Goal: Contribute content: Contribute content

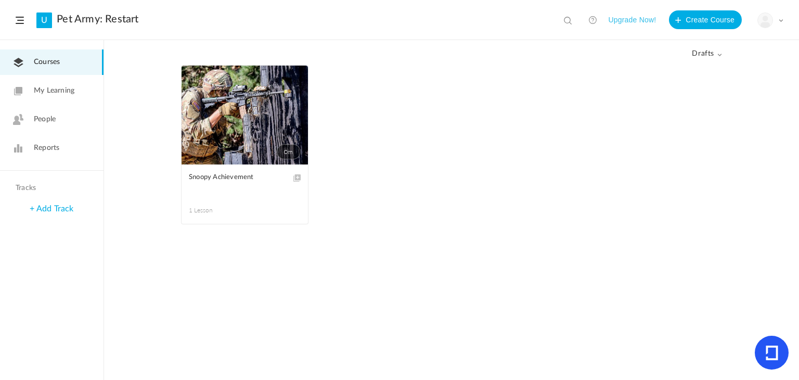
click at [277, 96] on link "0m" at bounding box center [244, 115] width 126 height 99
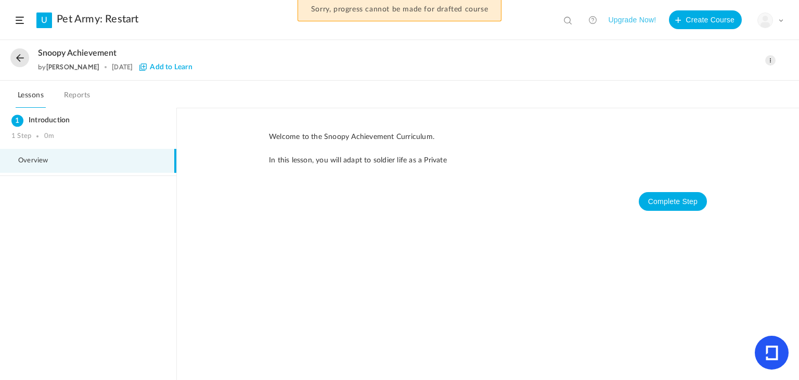
click at [467, 161] on p "In this lesson, you will adapt to soldier life as a Private" at bounding box center [488, 159] width 438 height 11
click at [769, 60] on span at bounding box center [770, 60] width 10 height 10
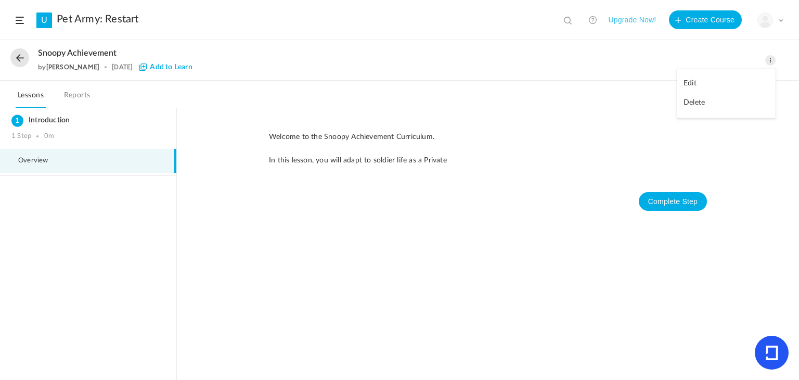
click at [718, 84] on link "Edit" at bounding box center [726, 83] width 98 height 19
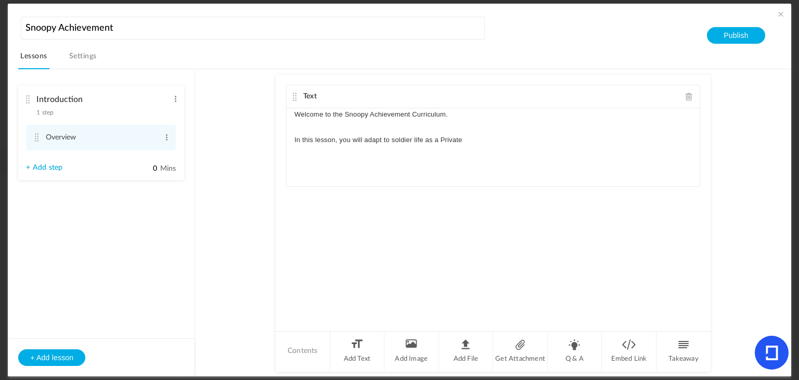
click at [488, 143] on p "In this lesson, you will adapt to soldier life as a Private" at bounding box center [492, 140] width 397 height 12
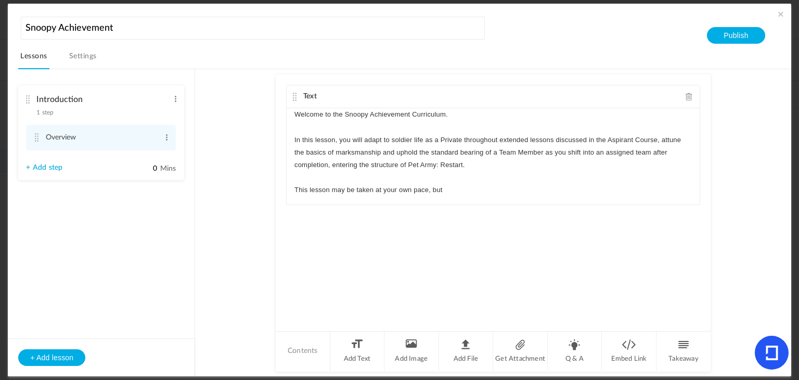
click at [330, 187] on p "This lesson may be taken at your own pace, but" at bounding box center [492, 190] width 397 height 12
click at [467, 184] on p "This course may be taken at your own pace, but" at bounding box center [492, 190] width 397 height 12
click at [224, 251] on au-course-substep "Text Welcome to the Snoopy Achievement Curriculum. In this lesson, you will ada…" at bounding box center [492, 222] width 570 height 307
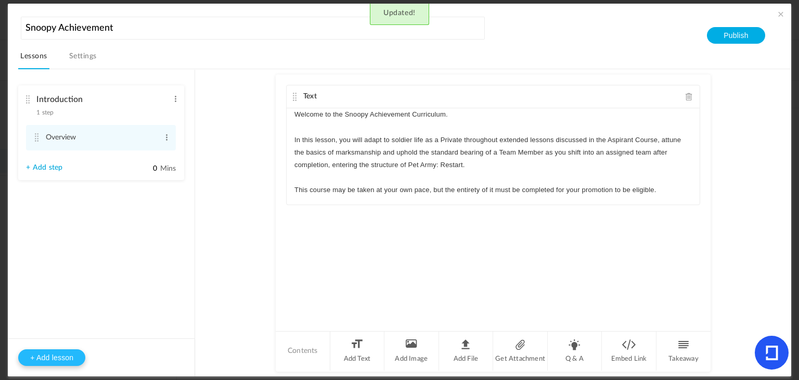
click at [53, 352] on button "+ Add lesson" at bounding box center [51, 357] width 67 height 17
type input "Lesson 2"
type input "0"
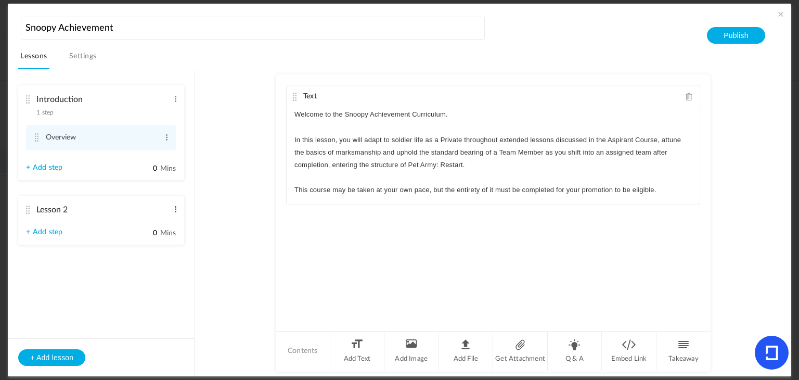
click at [177, 209] on span at bounding box center [176, 209] width 8 height 10
type input "Step 1"
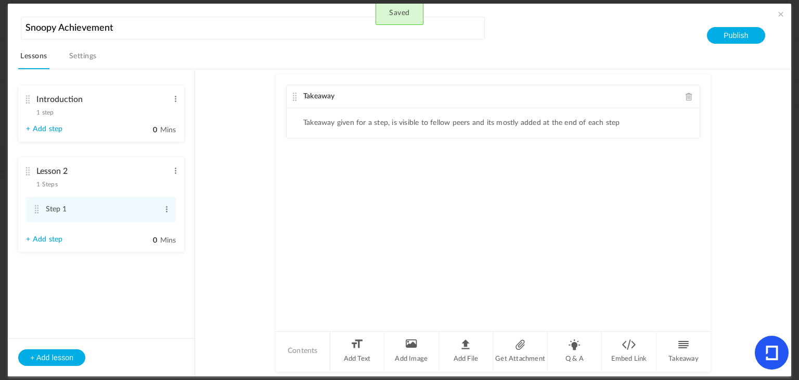
click at [56, 110] on div "Introduction 1 step Edit Delete" at bounding box center [97, 103] width 142 height 28
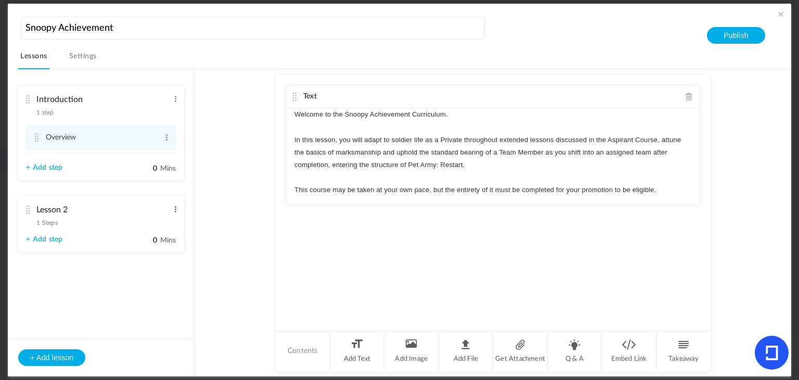
click at [178, 207] on span at bounding box center [176, 209] width 8 height 10
click at [167, 223] on link "Edit" at bounding box center [158, 226] width 41 height 12
type input "L"
type input "Marksmanship"
click at [225, 235] on au-course-substep "Text Welcome to the Snoopy Achievement Curriculum. In this lesson, you will ada…" at bounding box center [492, 222] width 570 height 307
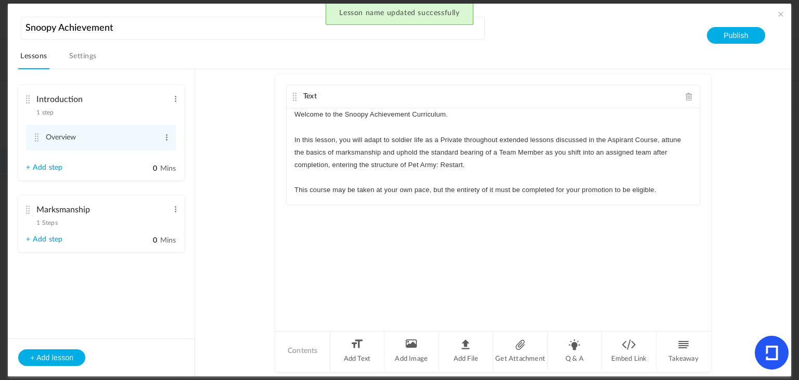
click at [48, 220] on span "1 Steps" at bounding box center [46, 222] width 21 height 6
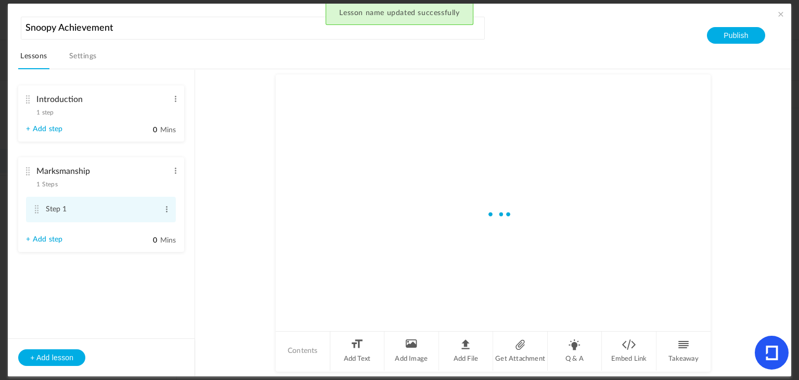
click at [27, 209] on li "Step 1 Edit Delete" at bounding box center [101, 209] width 150 height 25
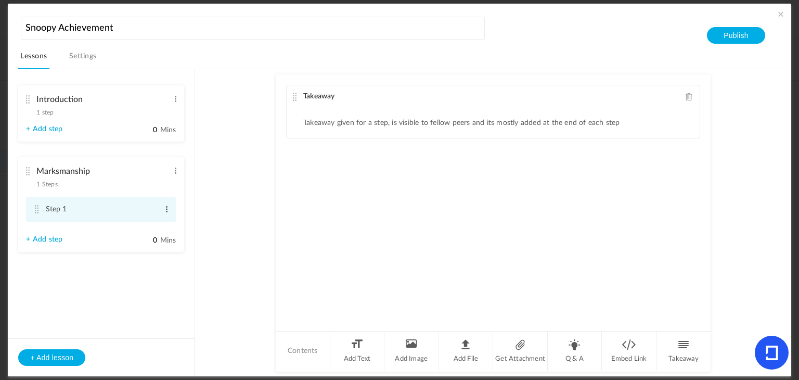
click at [170, 210] on span at bounding box center [167, 209] width 8 height 10
click at [159, 223] on link "Edit" at bounding box center [149, 226] width 41 height 12
type input "S"
type input "Introduction"
click at [215, 244] on au-course-substep "Takeaway Takeaway given for a step, is visible to fellow peers and its mostly a…" at bounding box center [492, 222] width 570 height 307
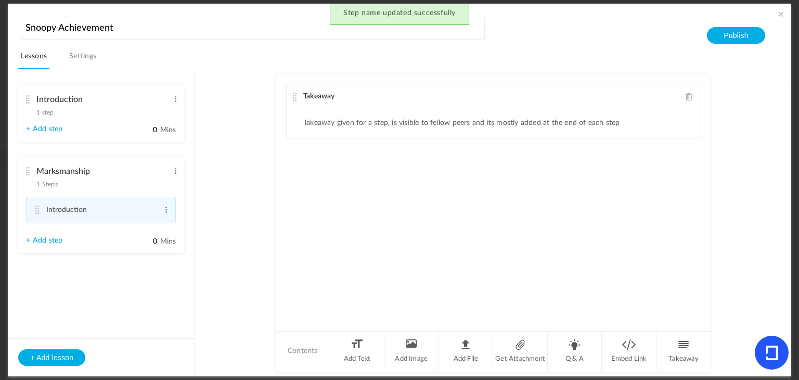
click at [690, 93] on span at bounding box center [688, 97] width 7 height 8
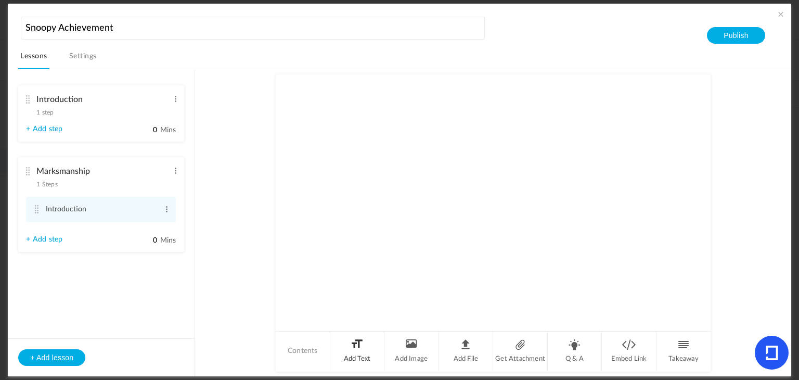
click at [346, 350] on li "Add Text" at bounding box center [357, 350] width 55 height 39
click at [383, 123] on div at bounding box center [493, 147] width 413 height 78
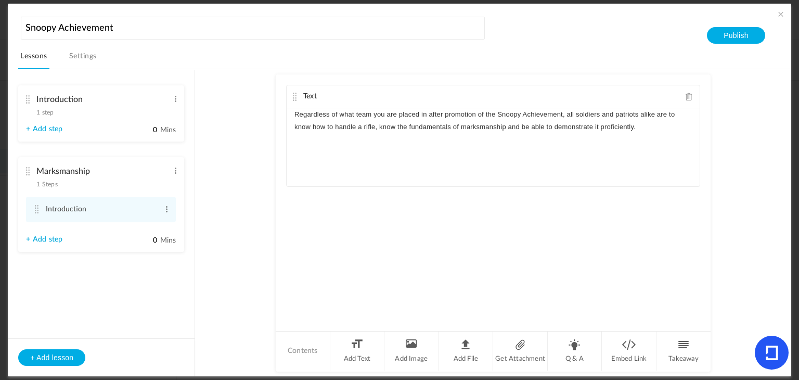
click at [676, 125] on p "Regardless of what team you are placed in after promotion of the Snoopy Achieve…" at bounding box center [492, 120] width 397 height 25
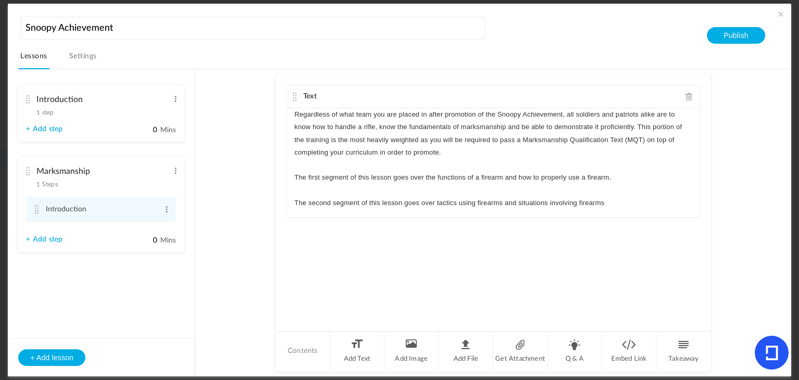
click at [518, 201] on p "The second segment of this lesson goes over tactics using firearms and situatio…" at bounding box center [492, 203] width 397 height 12
click at [642, 200] on p "The second segment of this lesson goes over tactics using firearms and example …" at bounding box center [492, 203] width 397 height 12
click at [618, 139] on p "Regardless of what team you are placed in after promotion of the Snoopy Achieve…" at bounding box center [492, 133] width 397 height 50
click at [577, 222] on p "The third segment of this lesson describes the Marksmanship Qualification Test" at bounding box center [492, 228] width 397 height 12
click at [493, 283] on div "Text Regardless of what team you are placed in after promotion of the Snoopy Ac…" at bounding box center [493, 201] width 435 height 255
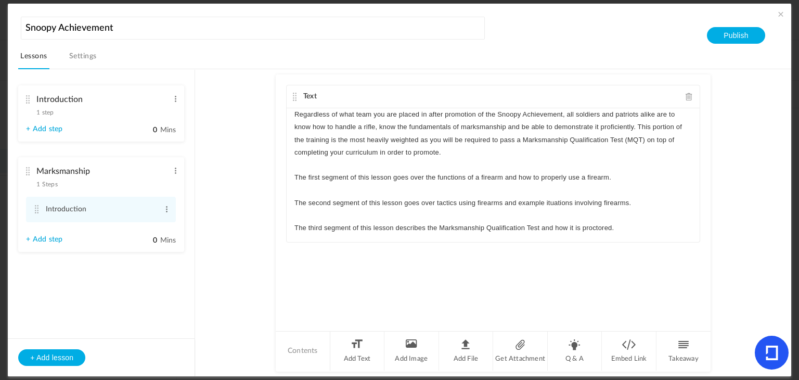
click at [28, 99] on cite at bounding box center [27, 99] width 7 height 8
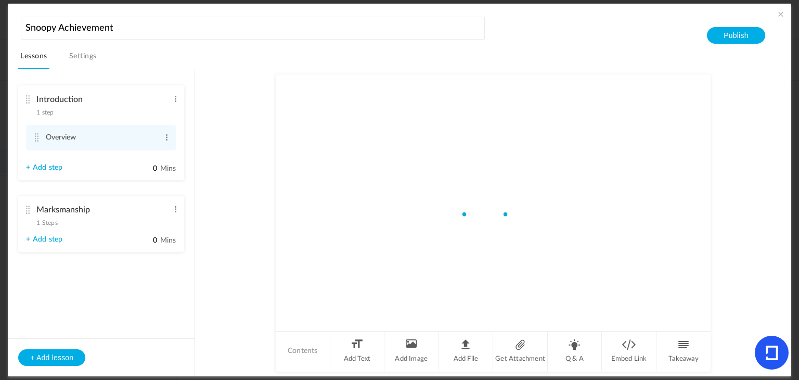
click at [28, 99] on cite at bounding box center [27, 99] width 7 height 8
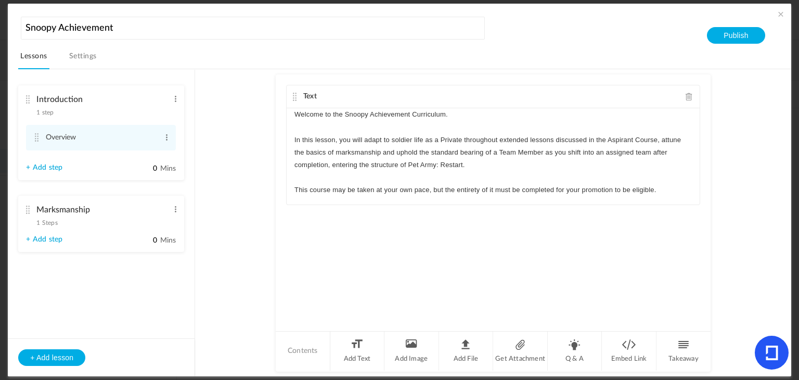
click at [660, 135] on p "In this lesson, you will adapt to soldier life as a Private throughout extended…" at bounding box center [492, 153] width 397 height 38
click at [344, 153] on p "In this lesson, you will adapt to soldier life as a Private throughout extended…" at bounding box center [492, 153] width 397 height 38
click at [380, 152] on p "In this lesson, you will adapt to soldier life as a Private throughout extended…" at bounding box center [492, 153] width 397 height 38
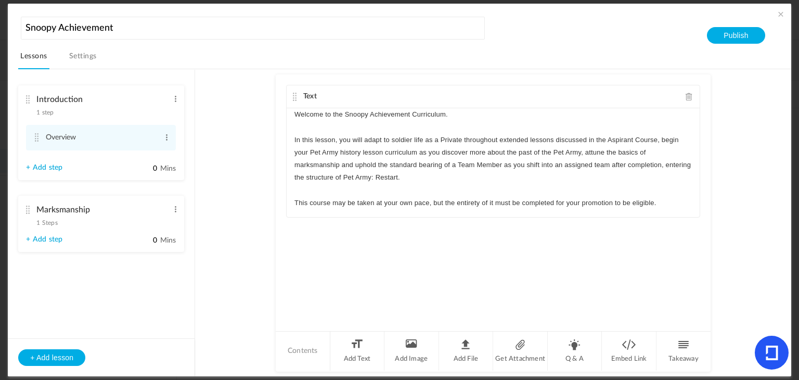
click at [340, 164] on p "In this lesson, you will adapt to soldier life as a Private throughout extended…" at bounding box center [492, 159] width 397 height 50
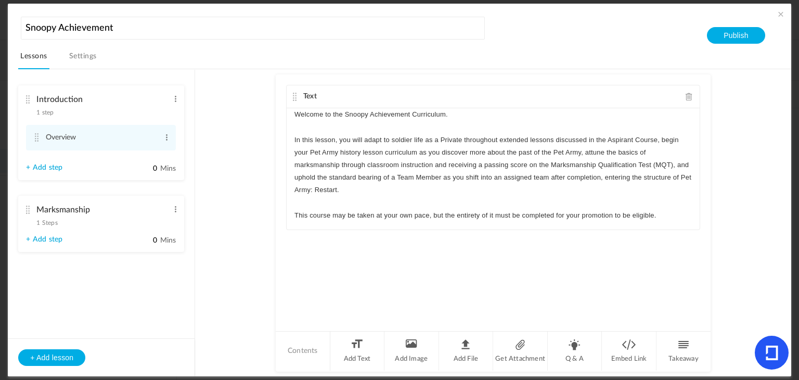
click at [641, 178] on p "In this lesson, you will adapt to soldier life as a Private throughout extended…" at bounding box center [492, 165] width 397 height 63
click at [604, 176] on p "In this lesson, you will adapt to soldier life as a Private throughout extended…" at bounding box center [492, 165] width 397 height 63
click at [747, 198] on au-course-substep "Text Welcome to the Snoopy Achievement Curriculum. In this lesson, you will ada…" at bounding box center [492, 222] width 570 height 307
click at [777, 13] on span at bounding box center [780, 14] width 10 height 10
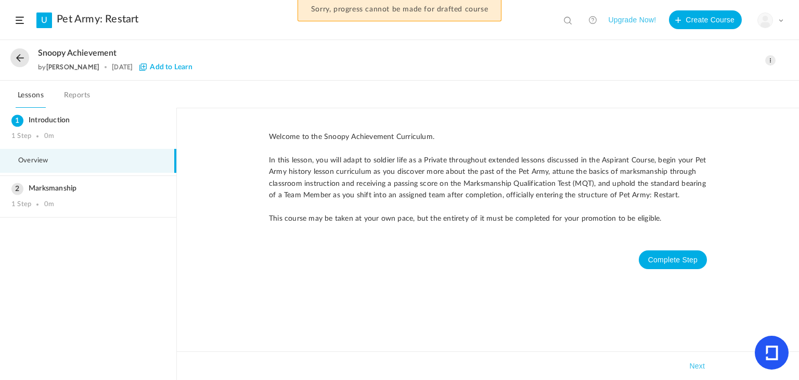
click at [24, 59] on button at bounding box center [19, 57] width 19 height 19
